Goal: Connect with others: Connect with other users

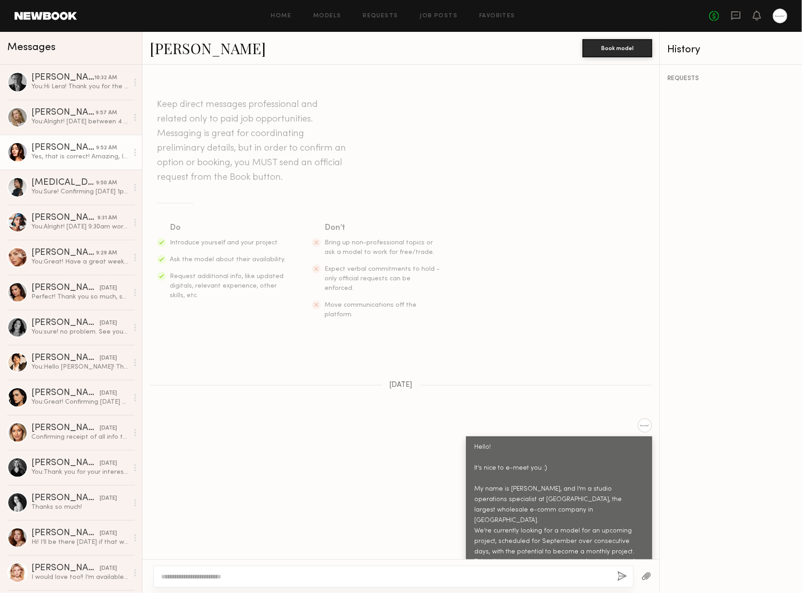
scroll to position [775, 0]
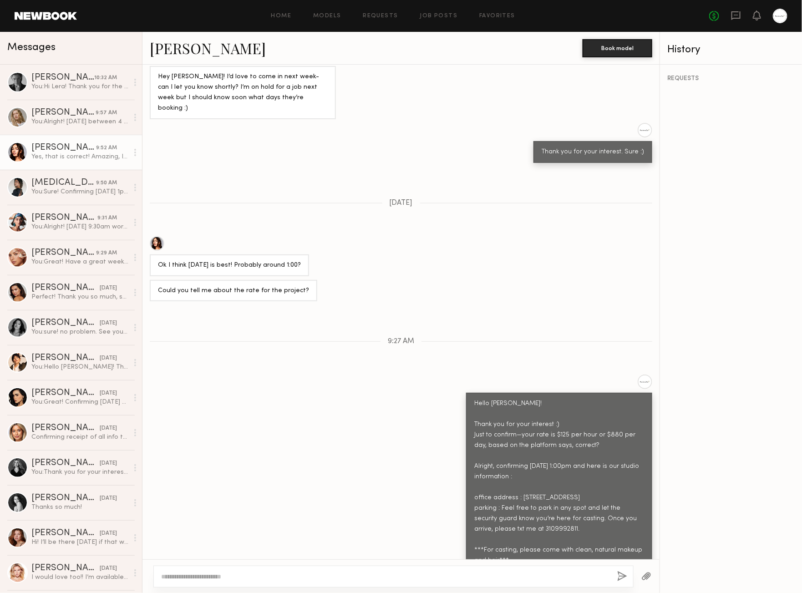
click at [536, 261] on div "Keep direct messages professional and related only to paid job opportunities. M…" at bounding box center [400, 312] width 517 height 495
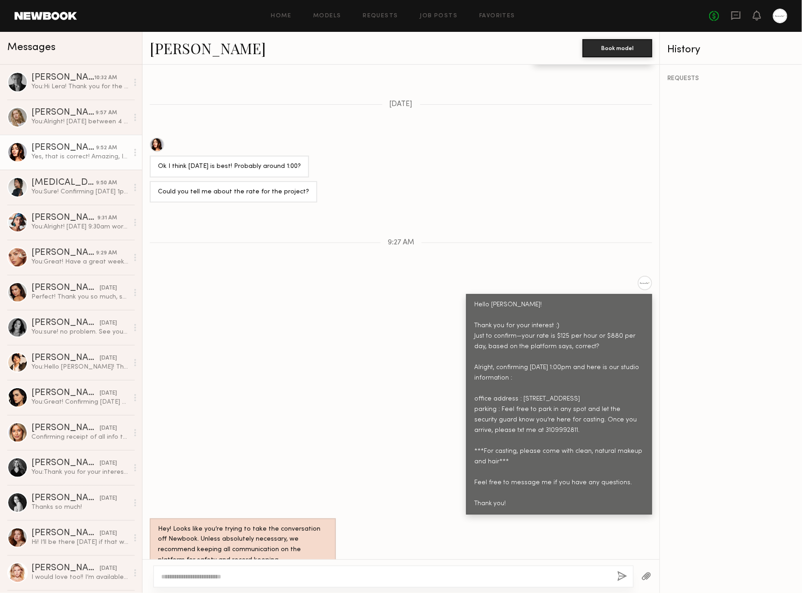
click at [319, 276] on div "Hello [PERSON_NAME]! Thank you for your interest :) Just to confirm—your rate i…" at bounding box center [400, 395] width 517 height 238
click at [77, 77] on div "[PERSON_NAME]" at bounding box center [62, 77] width 63 height 9
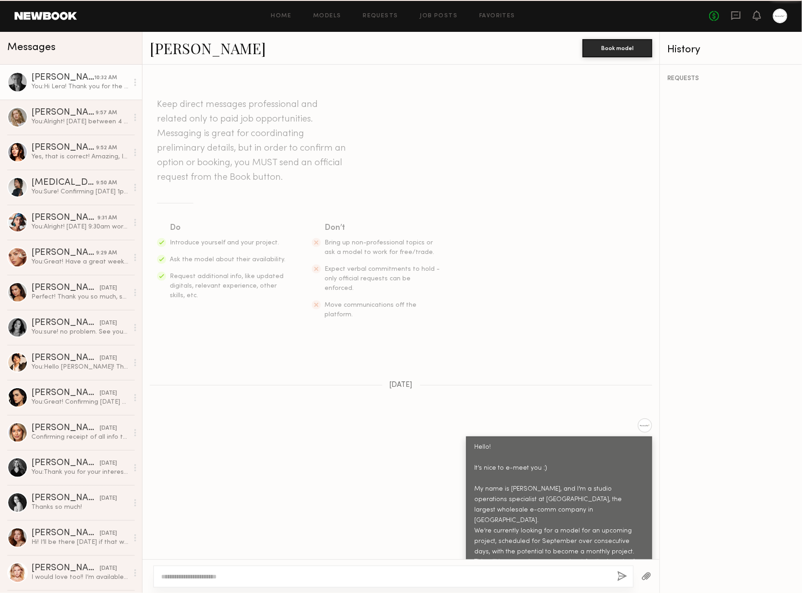
scroll to position [417, 0]
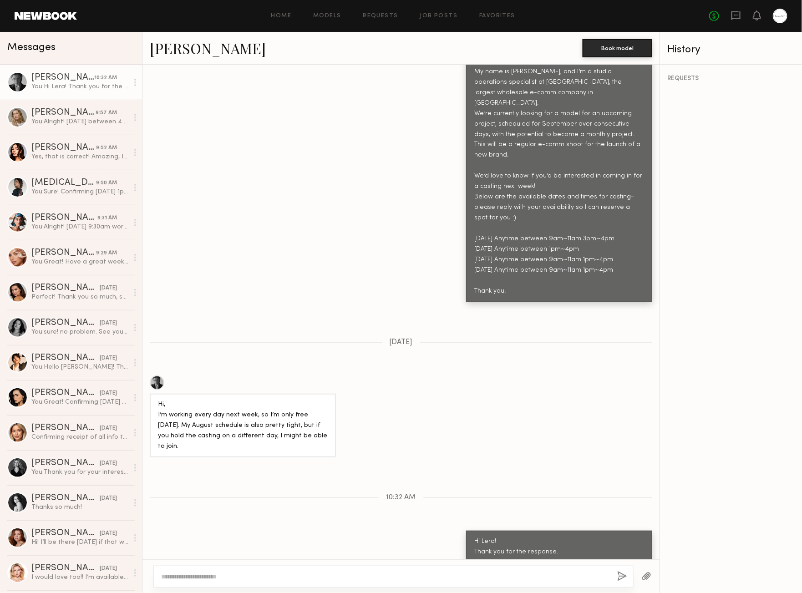
click at [767, 262] on div "REQUESTS" at bounding box center [731, 329] width 142 height 528
click at [744, 192] on div "REQUESTS" at bounding box center [731, 329] width 142 height 528
